Goal: Information Seeking & Learning: Learn about a topic

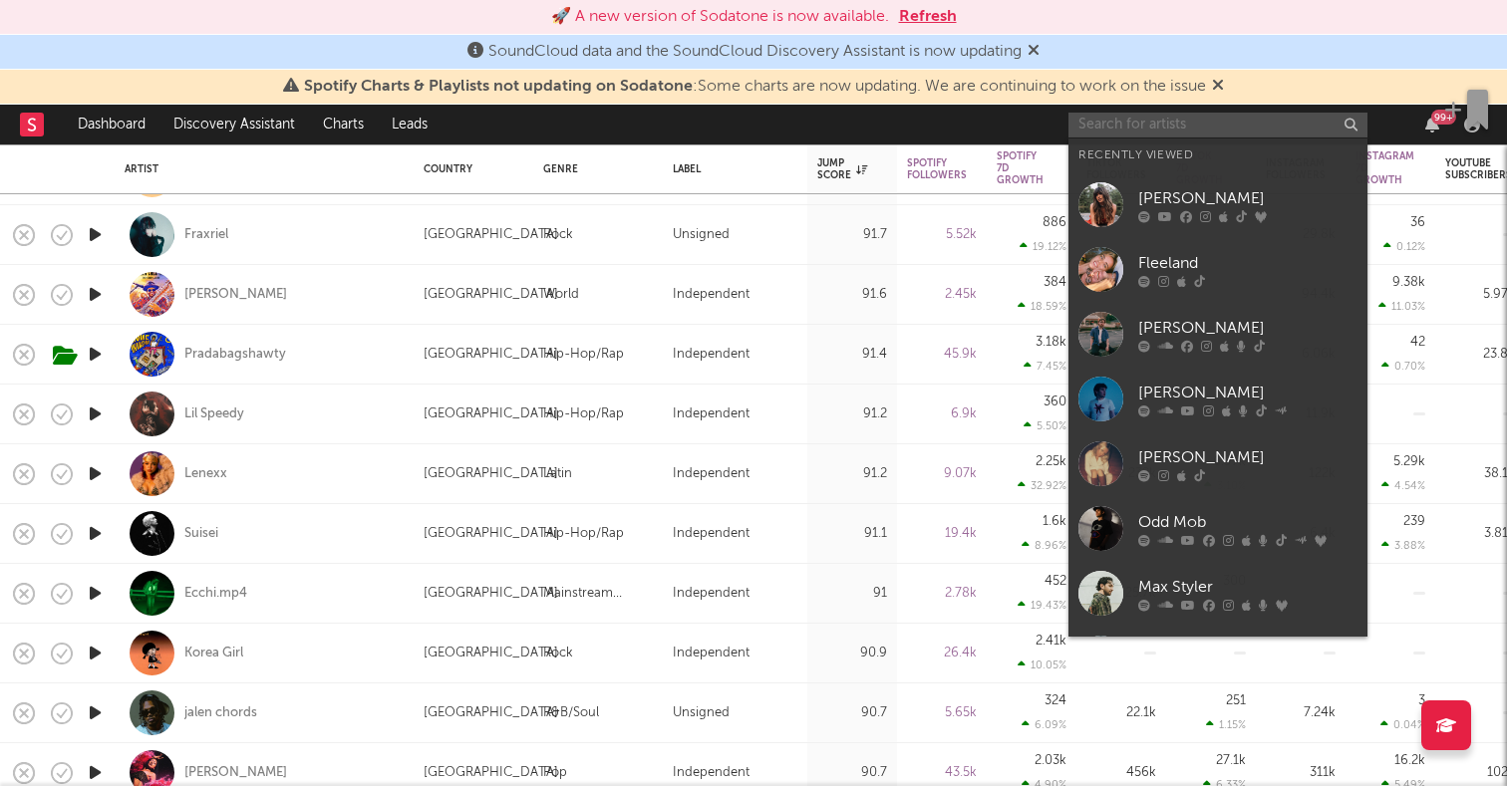
click at [1193, 121] on input "text" at bounding box center [1218, 125] width 299 height 25
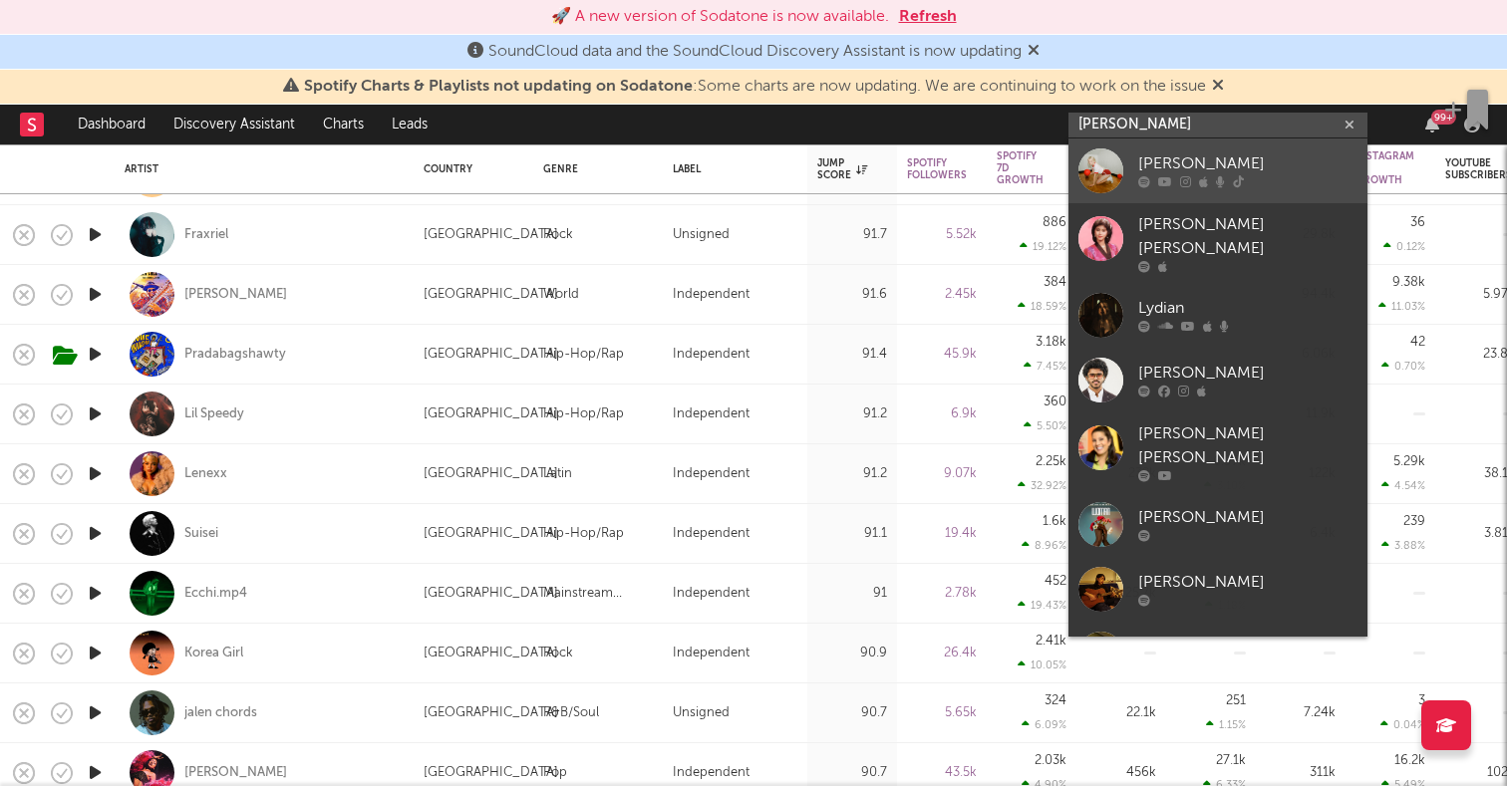
type input "[PERSON_NAME]"
click at [1096, 158] on div at bounding box center [1100, 171] width 45 height 45
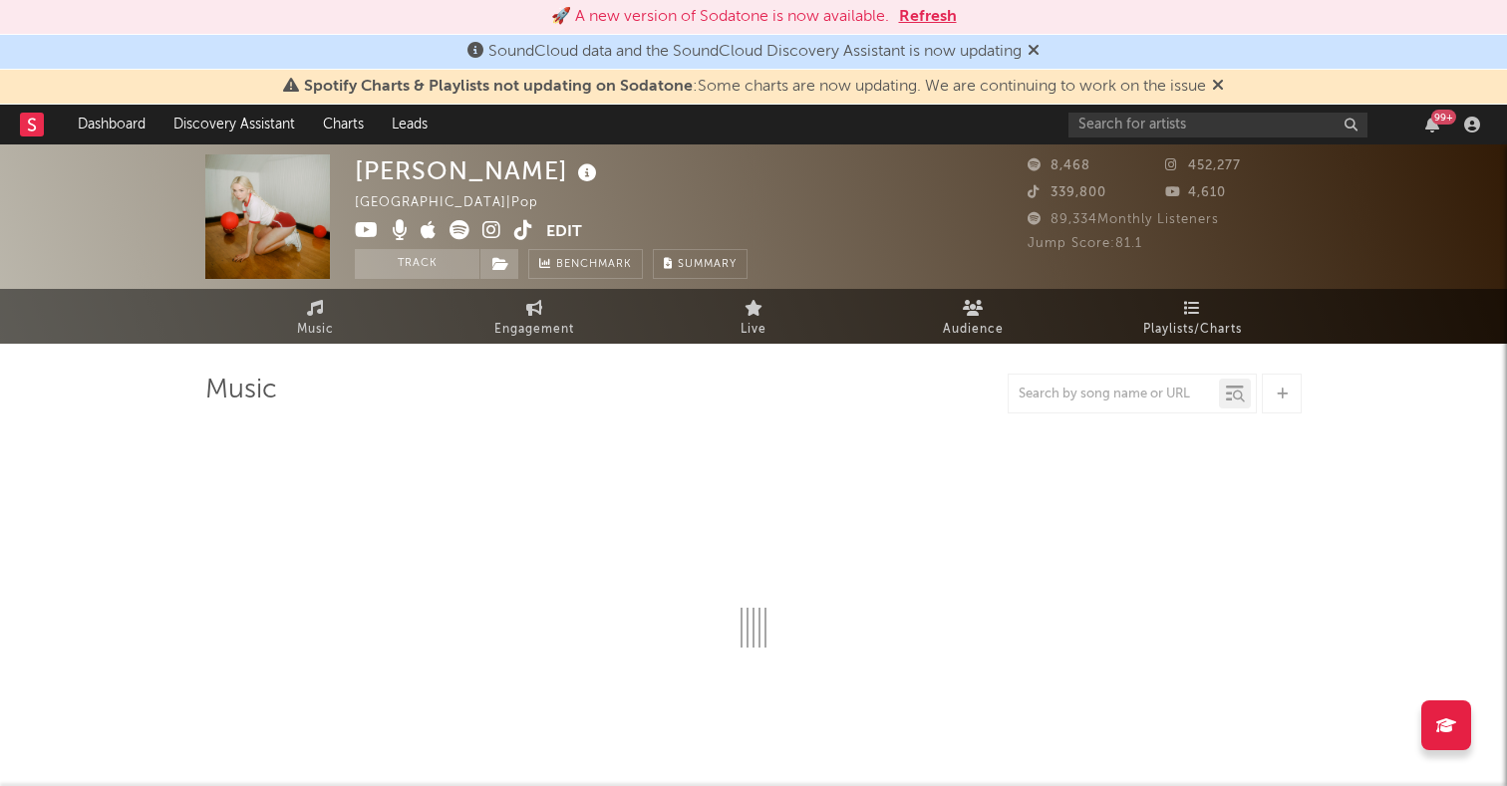
select select "1w"
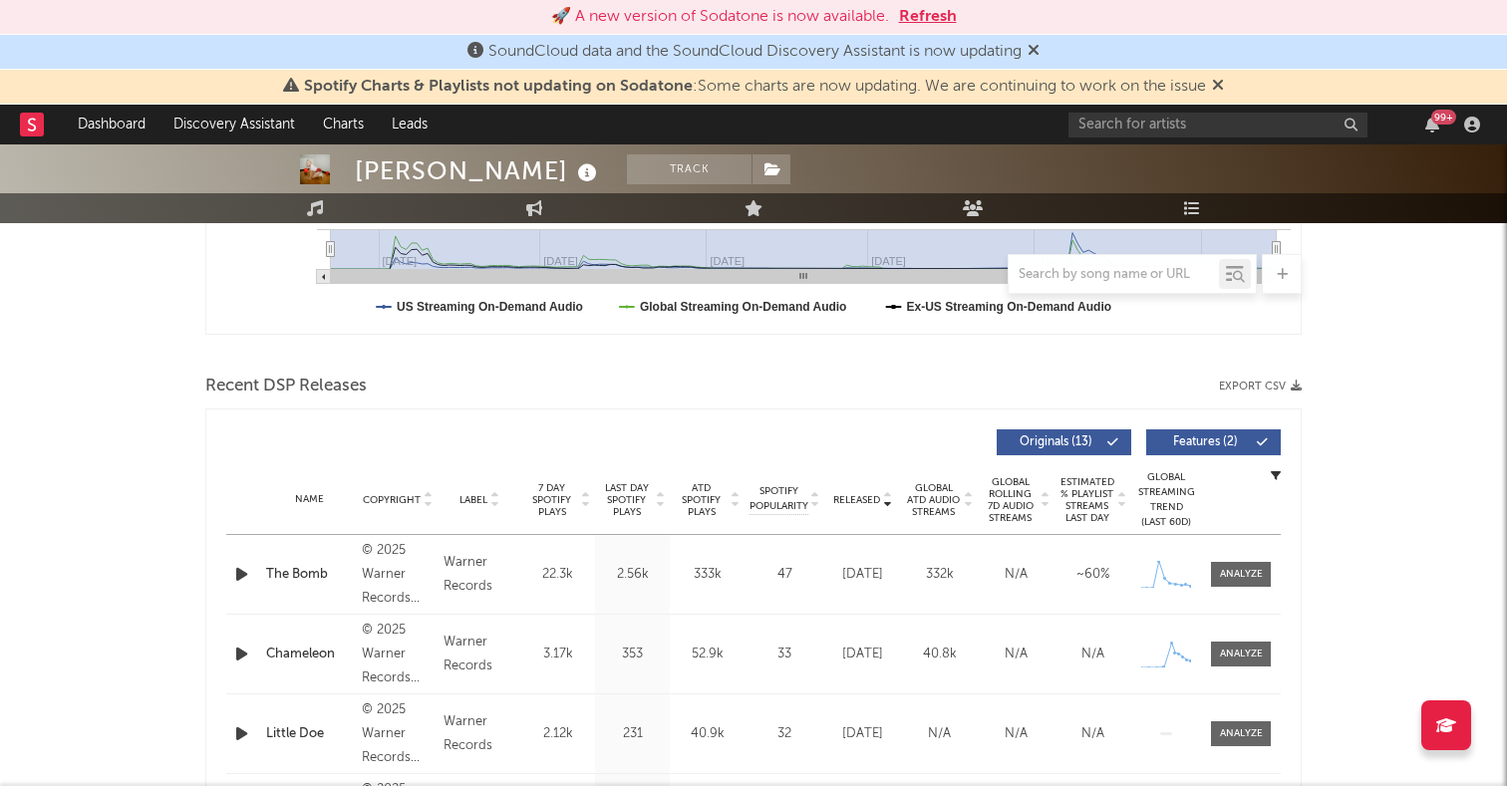
scroll to position [592, 0]
